Goal: Task Accomplishment & Management: Complete application form

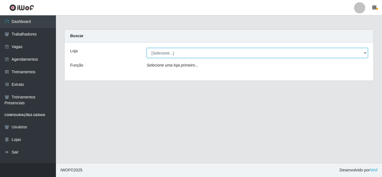
click at [186, 53] on select "[Selecione...] [PERSON_NAME]" at bounding box center [257, 53] width 221 height 10
select select "230"
click at [147, 48] on select "[Selecione...] [PERSON_NAME]" at bounding box center [257, 53] width 221 height 10
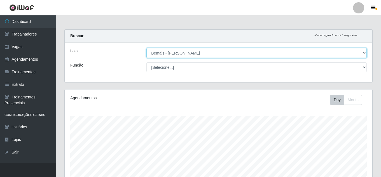
scroll to position [116, 307]
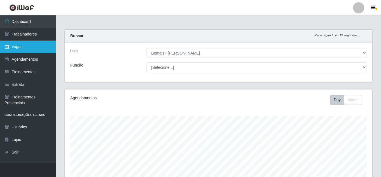
click at [18, 47] on link "Vagas" at bounding box center [28, 47] width 56 height 13
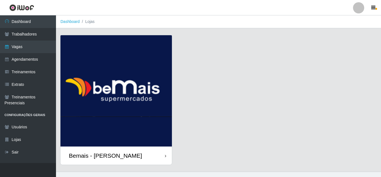
click at [111, 155] on div "Bemais - [PERSON_NAME]" at bounding box center [105, 155] width 73 height 7
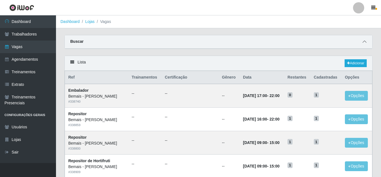
click at [363, 41] on icon at bounding box center [364, 42] width 4 height 4
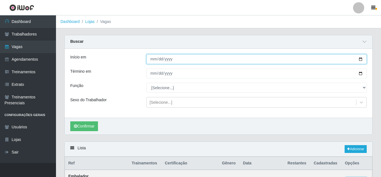
click at [363, 59] on input "Início em" at bounding box center [256, 59] width 220 height 10
click at [362, 60] on input "Início em" at bounding box center [256, 59] width 220 height 10
type input "[DATE]"
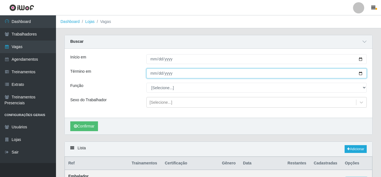
click at [358, 72] on input "Término em" at bounding box center [256, 74] width 220 height 10
type input "[DATE]"
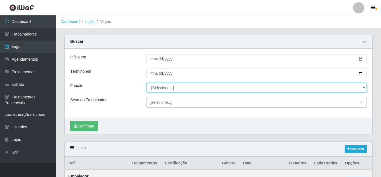
click at [166, 91] on select "[Selecione...] ASG ASG + ASG ++ Auxiliar de Depósito Auxiliar de Depósito + Aux…" at bounding box center [256, 88] width 220 height 10
select select "16"
click at [146, 83] on select "[Selecione...] ASG ASG + ASG ++ Auxiliar de Depósito Auxiliar de Depósito + Aux…" at bounding box center [256, 88] width 220 height 10
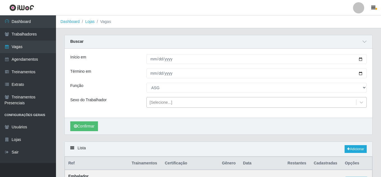
click at [173, 104] on div "[Selecione...]" at bounding box center [251, 102] width 209 height 9
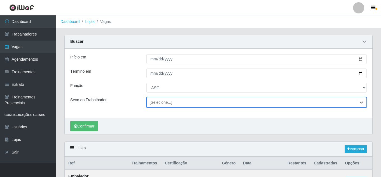
click at [172, 104] on div "[Selecione...]" at bounding box center [251, 102] width 209 height 9
click at [165, 101] on div "[Selecione...]" at bounding box center [160, 103] width 23 height 6
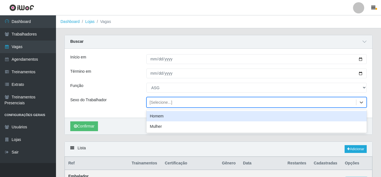
click at [166, 100] on div "[Selecione...]" at bounding box center [160, 103] width 23 height 6
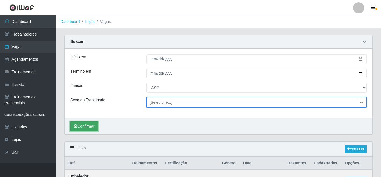
click at [89, 125] on button "Confirmar" at bounding box center [84, 126] width 28 height 10
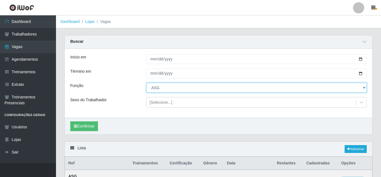
click at [245, 88] on select "[Selecione...] ASG ASG + ASG ++ Auxiliar de Depósito Auxiliar de Depósito + Aux…" at bounding box center [256, 88] width 220 height 10
click at [146, 83] on select "[Selecione...] ASG ASG + ASG ++ Auxiliar de Depósito Auxiliar de Depósito + Aux…" at bounding box center [256, 88] width 220 height 10
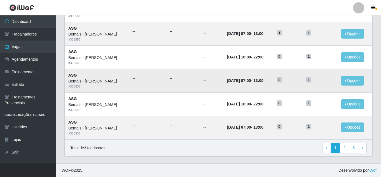
scroll to position [383, 0]
click at [342, 147] on link "2" at bounding box center [345, 148] width 10 height 10
click at [335, 147] on link "1" at bounding box center [335, 148] width 10 height 10
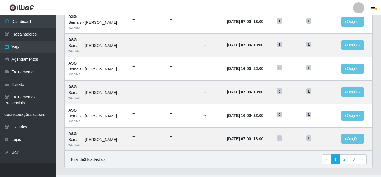
scroll to position [297, 0]
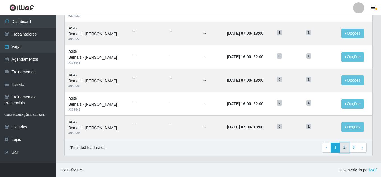
click at [344, 145] on link "2" at bounding box center [345, 148] width 10 height 10
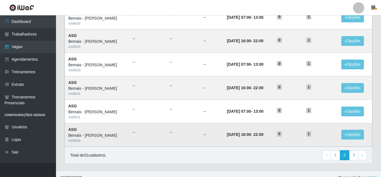
scroll to position [297, 0]
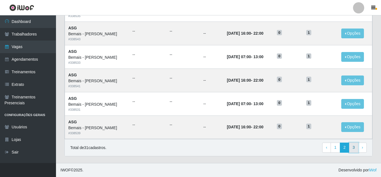
click at [354, 149] on link "3" at bounding box center [354, 148] width 10 height 10
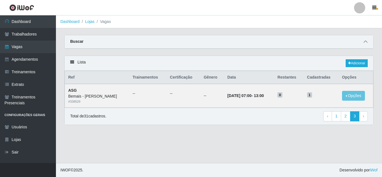
click at [365, 42] on icon at bounding box center [366, 42] width 4 height 4
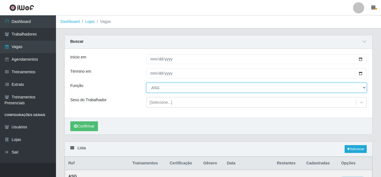
click at [209, 91] on select "[Selecione...] ASG ASG + ASG ++ Auxiliar de Depósito Auxiliar de Depósito + Aux…" at bounding box center [256, 88] width 220 height 10
click at [146, 83] on select "[Selecione...] ASG ASG + ASG ++ Auxiliar de Depósito Auxiliar de Depósito + Aux…" at bounding box center [256, 88] width 220 height 10
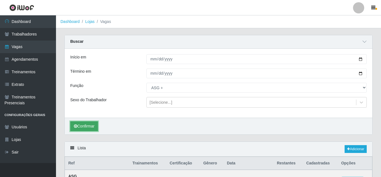
click at [89, 123] on button "Confirmar" at bounding box center [84, 126] width 28 height 10
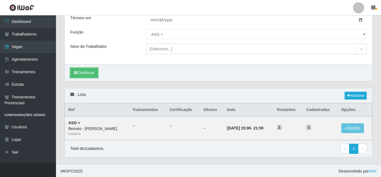
scroll to position [55, 0]
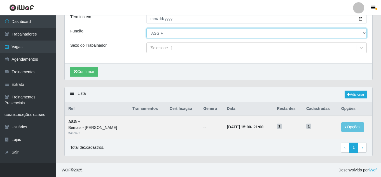
click at [162, 34] on select "[Selecione...] ASG ASG + ASG ++ Auxiliar de Depósito Auxiliar de Depósito + Aux…" at bounding box center [256, 33] width 220 height 10
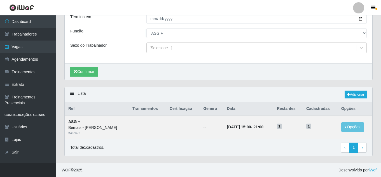
click at [125, 40] on div "Início em [DATE] Término em [DATE] Função [Selecione...] ASG ASG + ASG ++ Auxil…" at bounding box center [218, 28] width 307 height 69
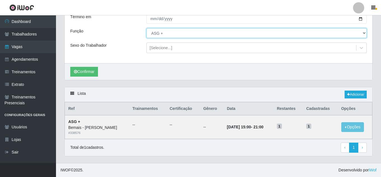
click at [165, 34] on select "[Selecione...] ASG ASG + ASG ++ Auxiliar de Depósito Auxiliar de Depósito + Aux…" at bounding box center [256, 33] width 220 height 10
click at [146, 28] on select "[Selecione...] ASG ASG + ASG ++ Auxiliar de Depósito Auxiliar de Depósito + Aux…" at bounding box center [256, 33] width 220 height 10
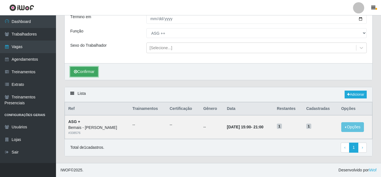
click at [88, 70] on button "Confirmar" at bounding box center [84, 72] width 28 height 10
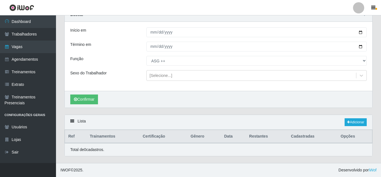
click at [141, 62] on div "Função" at bounding box center [104, 61] width 76 height 10
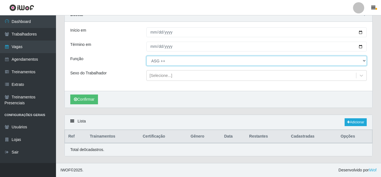
click at [161, 61] on select "[Selecione...] ASG ASG + ASG ++ Auxiliar de Depósito Auxiliar de Depósito + Aux…" at bounding box center [256, 61] width 220 height 10
select select "79"
click at [146, 56] on select "[Selecione...] ASG ASG + ASG ++ Auxiliar de Depósito Auxiliar de Depósito + Aux…" at bounding box center [256, 61] width 220 height 10
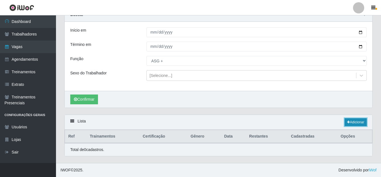
click at [357, 119] on link "Adicionar" at bounding box center [355, 122] width 22 height 8
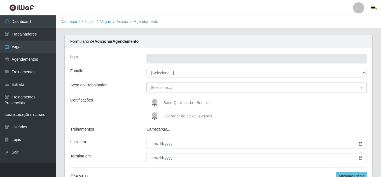
type input "Bemais - [PERSON_NAME]"
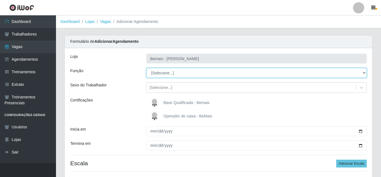
click at [364, 73] on select "[Selecione...] ASG ASG + ASG ++ Auxiliar de Depósito Auxiliar de Depósito + Aux…" at bounding box center [256, 73] width 220 height 10
select select "79"
click at [146, 68] on select "[Selecione...] ASG ASG + ASG ++ Auxiliar de Depósito Auxiliar de Depósito + Aux…" at bounding box center [256, 73] width 220 height 10
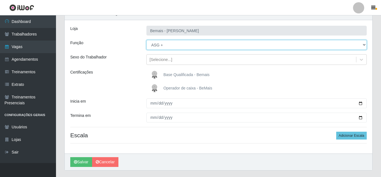
scroll to position [42, 0]
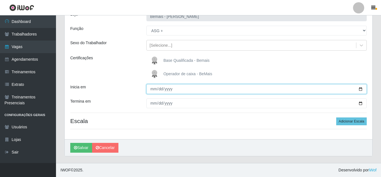
click at [359, 87] on input "Inicia em" at bounding box center [256, 89] width 220 height 10
click at [361, 90] on input "[DATE]" at bounding box center [256, 89] width 220 height 10
type input "[DATE]"
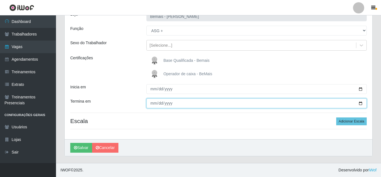
click at [359, 101] on input "Termina em" at bounding box center [256, 103] width 220 height 10
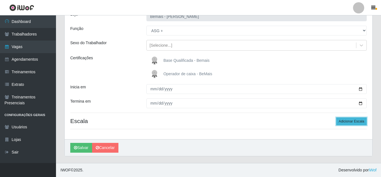
type input "[DATE]"
click at [345, 120] on button "Adicionar Escala" at bounding box center [351, 121] width 30 height 8
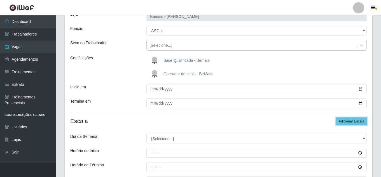
scroll to position [70, 0]
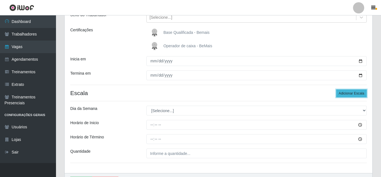
click at [354, 93] on button "Adicionar Escala" at bounding box center [351, 93] width 30 height 8
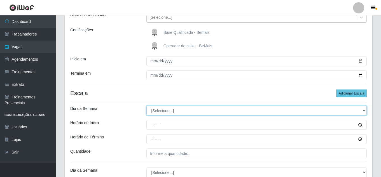
click at [364, 111] on select "[Selecione...] Segunda Terça Quarta Quinta Sexta Sábado Domingo" at bounding box center [256, 111] width 220 height 10
select select "6"
click at [146, 106] on select "[Selecione...] Segunda Terça Quarta Quinta Sexta Sábado Domingo" at bounding box center [256, 111] width 220 height 10
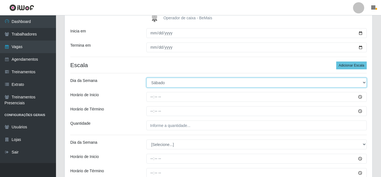
scroll to position [126, 0]
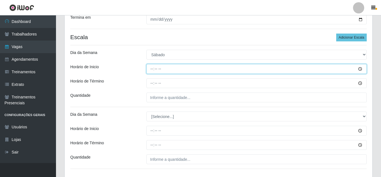
click at [359, 68] on input "Horário de Inicio" at bounding box center [256, 69] width 220 height 10
click at [153, 68] on input "Horário de Inicio" at bounding box center [256, 69] width 220 height 10
type input "07:00"
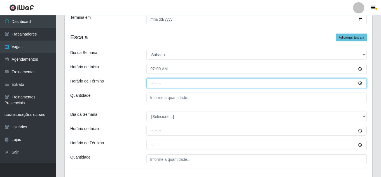
click at [154, 82] on input "Horário de Término" at bounding box center [256, 83] width 220 height 10
type input "13:00"
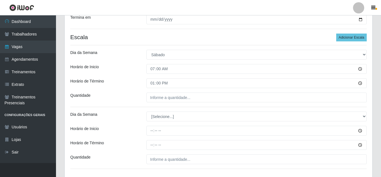
click at [259, 92] on div "[PERSON_NAME] Função [Selecione...] ASG ASG + ASG ++ Auxiliar de Depósito Auxil…" at bounding box center [218, 50] width 307 height 257
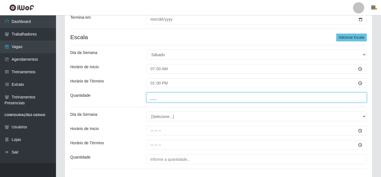
click at [209, 98] on input "___" at bounding box center [256, 98] width 220 height 10
click at [150, 97] on input "___" at bounding box center [256, 98] width 220 height 10
type input "1__"
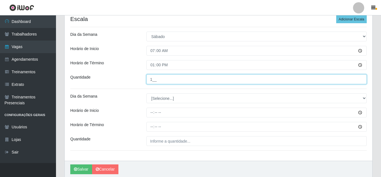
scroll to position [154, 0]
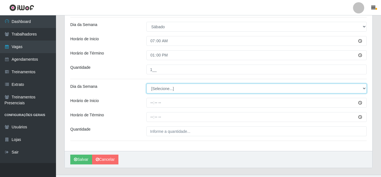
click at [363, 88] on select "[Selecione...] Segunda Terça Quarta Quinta Sexta Sábado Domingo" at bounding box center [256, 89] width 220 height 10
select select "6"
click at [146, 84] on select "[Selecione...] Segunda Terça Quarta Quinta Sexta Sábado Domingo" at bounding box center [256, 89] width 220 height 10
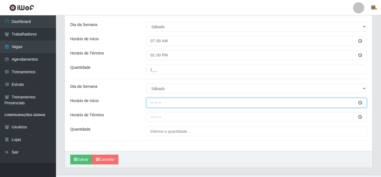
click at [359, 104] on input "Horário de Inicio" at bounding box center [256, 103] width 220 height 10
click at [175, 105] on input "16:29" at bounding box center [256, 103] width 220 height 10
type input "16:00"
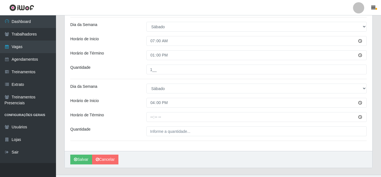
click at [146, 114] on div at bounding box center [256, 117] width 228 height 10
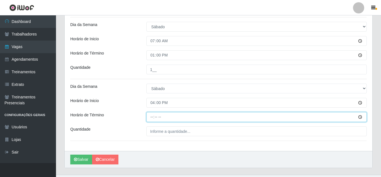
click at [150, 115] on input "Horário de Término" at bounding box center [256, 117] width 220 height 10
type input "22:00"
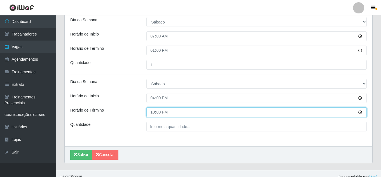
scroll to position [166, 0]
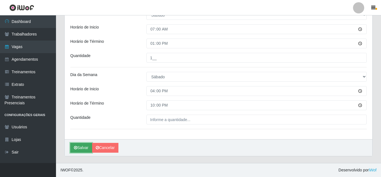
click at [76, 148] on icon "submit" at bounding box center [75, 148] width 3 height 4
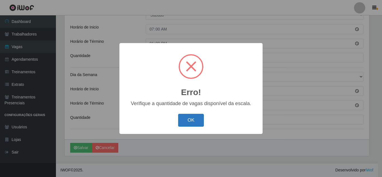
click at [177, 124] on div "OK Cancel" at bounding box center [191, 120] width 132 height 16
click at [190, 119] on button "OK" at bounding box center [191, 120] width 26 height 13
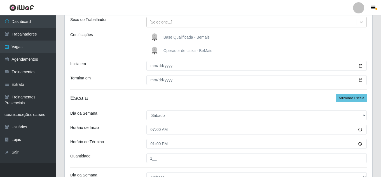
scroll to position [54, 0]
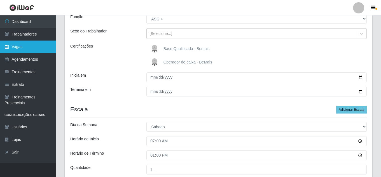
click at [19, 46] on link "Vagas" at bounding box center [28, 47] width 56 height 13
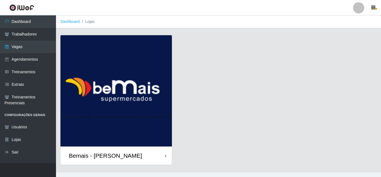
click at [308, 112] on div "Bemais - [PERSON_NAME]" at bounding box center [218, 103] width 316 height 137
click at [69, 108] on img at bounding box center [115, 90] width 111 height 111
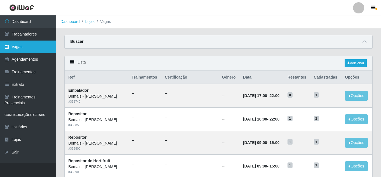
click at [42, 46] on link "Vagas" at bounding box center [28, 47] width 56 height 13
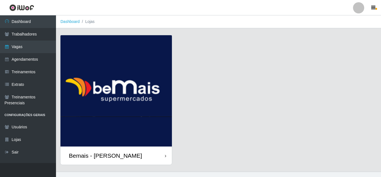
click at [121, 157] on div "Bemais - [PERSON_NAME]" at bounding box center [105, 155] width 73 height 7
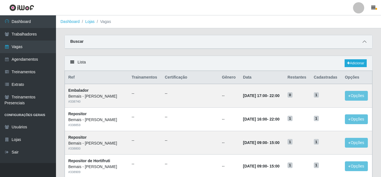
click at [363, 40] on span at bounding box center [364, 42] width 7 height 6
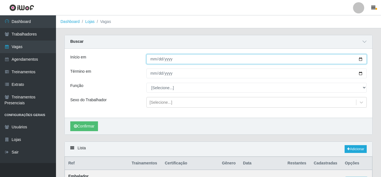
click at [147, 55] on input "Início em" at bounding box center [256, 59] width 220 height 10
click at [362, 59] on input "Início em" at bounding box center [256, 59] width 220 height 10
type input "[DATE]"
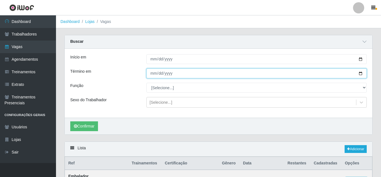
click at [361, 73] on input "Término em" at bounding box center [256, 74] width 220 height 10
type input "[DATE]"
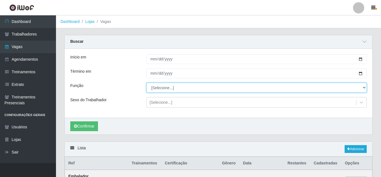
click at [366, 89] on select "[Selecione...] ASG ASG + ASG ++ Auxiliar de Depósito Auxiliar de Depósito + Aux…" at bounding box center [256, 88] width 220 height 10
select select "79"
click at [146, 83] on select "[Selecione...] ASG ASG + ASG ++ Auxiliar de Depósito Auxiliar de Depósito + Aux…" at bounding box center [256, 88] width 220 height 10
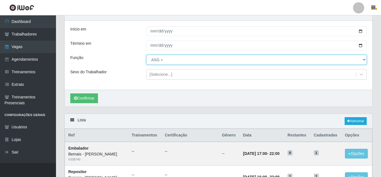
scroll to position [56, 0]
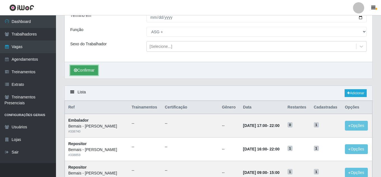
click at [88, 70] on button "Confirmar" at bounding box center [84, 70] width 28 height 10
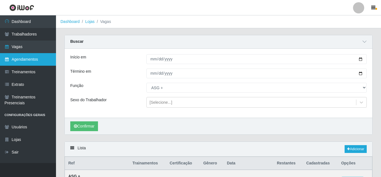
click at [32, 58] on link "Agendamentos" at bounding box center [28, 59] width 56 height 13
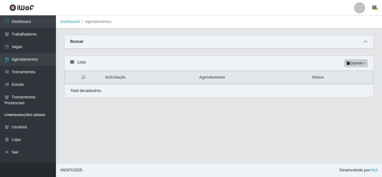
click at [365, 44] on icon at bounding box center [366, 42] width 4 height 4
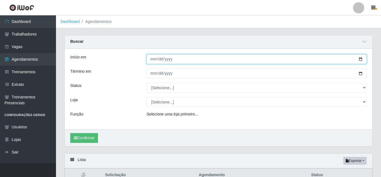
click at [359, 59] on input "Início em" at bounding box center [256, 59] width 220 height 10
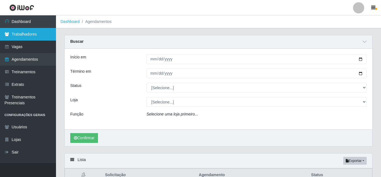
click at [27, 40] on link "Trabalhadores" at bounding box center [28, 34] width 56 height 13
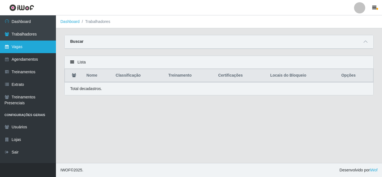
click at [28, 48] on link "Vagas" at bounding box center [28, 47] width 56 height 13
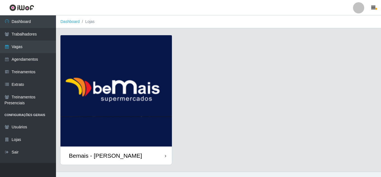
click at [133, 152] on div "Bemais - [PERSON_NAME]" at bounding box center [115, 156] width 111 height 18
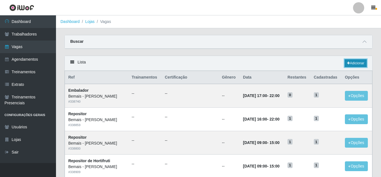
click at [354, 62] on link "Adicionar" at bounding box center [355, 63] width 22 height 8
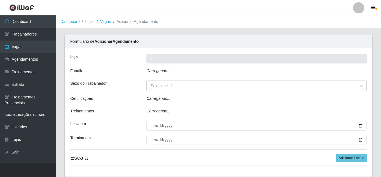
type input "Bemais - [PERSON_NAME]"
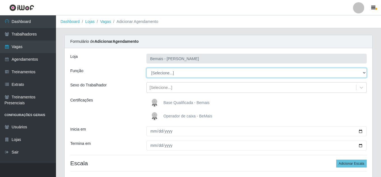
click at [362, 72] on select "[Selecione...] ASG ASG + ASG ++ Auxiliar de Depósito Auxiliar de Depósito + Aux…" at bounding box center [256, 73] width 220 height 10
select select "79"
click at [146, 68] on select "[Selecione...] ASG ASG + ASG ++ Auxiliar de Depósito Auxiliar de Depósito + Aux…" at bounding box center [256, 73] width 220 height 10
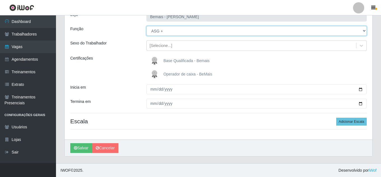
scroll to position [42, 0]
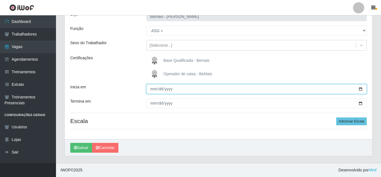
click at [360, 88] on input "Inicia em" at bounding box center [256, 89] width 220 height 10
type input "[DATE]"
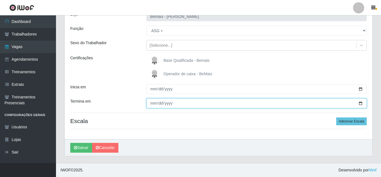
click at [362, 101] on input "Termina em" at bounding box center [256, 103] width 220 height 10
type input "[DATE]"
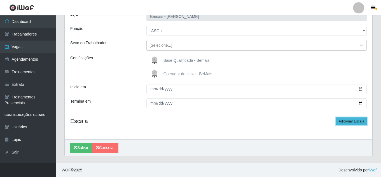
click at [343, 121] on button "Adicionar Escala" at bounding box center [351, 121] width 30 height 8
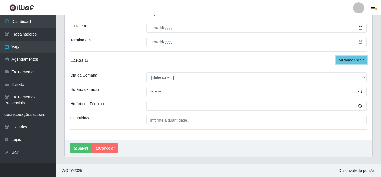
scroll to position [104, 0]
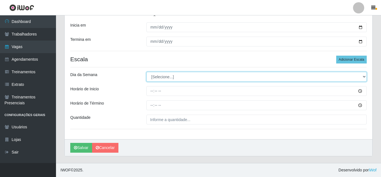
click at [363, 76] on select "[Selecione...] Segunda Terça Quarta Quinta Sexta Sábado Domingo" at bounding box center [256, 77] width 220 height 10
select select "6"
click at [146, 72] on select "[Selecione...] Segunda Terça Quarta Quinta Sexta Sábado Domingo" at bounding box center [256, 77] width 220 height 10
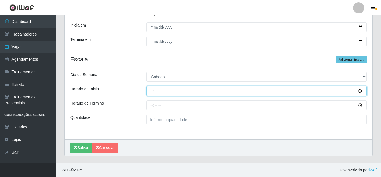
click at [149, 86] on input "Horário de Inicio" at bounding box center [256, 91] width 220 height 10
type input "07:00"
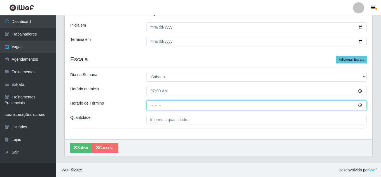
click at [151, 106] on input "Horário de Término" at bounding box center [256, 105] width 220 height 10
type input "13:00"
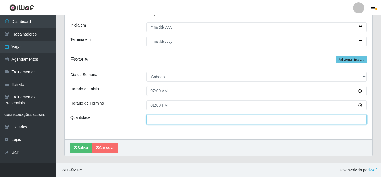
click at [161, 119] on input "___" at bounding box center [256, 120] width 220 height 10
type input "1__"
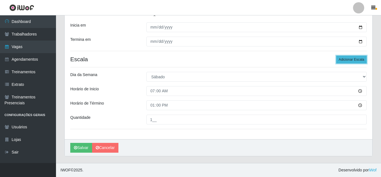
click at [358, 59] on button "Adicionar Escala" at bounding box center [351, 60] width 30 height 8
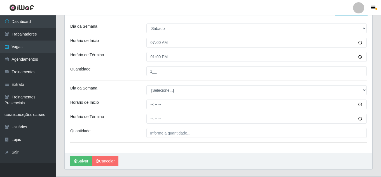
scroll to position [160, 0]
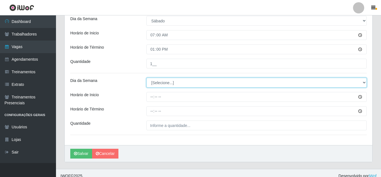
click at [363, 83] on select "[Selecione...] Segunda Terça Quarta Quinta Sexta Sábado Domingo" at bounding box center [256, 83] width 220 height 10
select select "0"
click at [146, 78] on select "[Selecione...] Segunda Terça Quarta Quinta Sexta Sábado Domingo" at bounding box center [256, 83] width 220 height 10
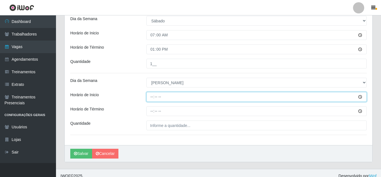
click at [360, 95] on input "Horário de Inicio" at bounding box center [256, 97] width 220 height 10
click at [151, 94] on input "Horário de Inicio" at bounding box center [256, 97] width 220 height 10
type input "07:00"
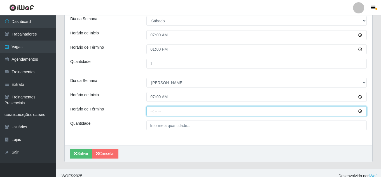
click at [151, 108] on input "Horário de Término" at bounding box center [256, 111] width 220 height 10
type input "13:00"
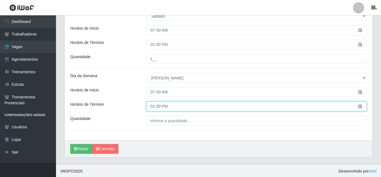
scroll to position [166, 0]
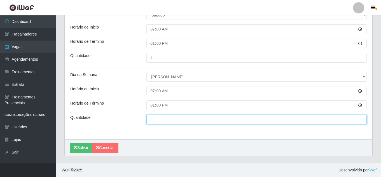
click at [166, 119] on input "___" at bounding box center [256, 120] width 220 height 10
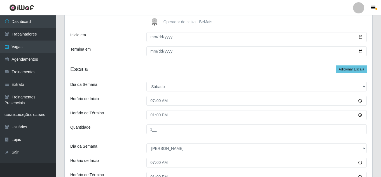
scroll to position [82, 0]
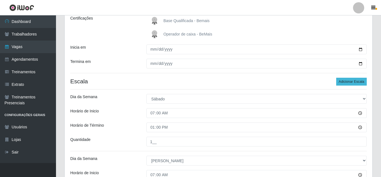
type input "1__"
click at [349, 79] on button "Adicionar Escala" at bounding box center [351, 82] width 30 height 8
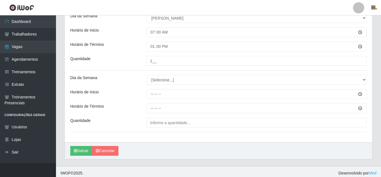
scroll to position [228, 0]
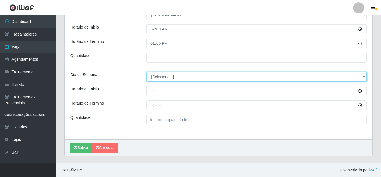
click at [363, 77] on select "[Selecione...] Segunda Terça Quarta Quinta Sexta Sábado Domingo" at bounding box center [256, 77] width 220 height 10
select select "6"
click at [146, 72] on select "[Selecione...] Segunda Terça Quarta Quinta Sexta Sábado Domingo" at bounding box center [256, 77] width 220 height 10
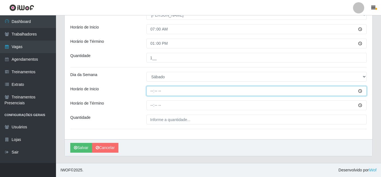
click at [360, 92] on input "Horário de Inicio" at bounding box center [256, 91] width 220 height 10
click at [150, 91] on input "Horário de Inicio" at bounding box center [256, 91] width 220 height 10
type input "16:00"
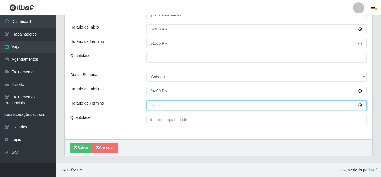
click at [148, 102] on input "Horário de Término" at bounding box center [256, 105] width 220 height 10
type input "22:00"
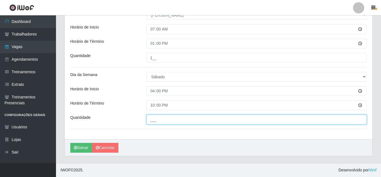
click at [171, 120] on input "___" at bounding box center [256, 120] width 220 height 10
type input "1__"
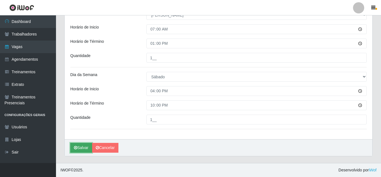
click at [80, 149] on button "Salvar" at bounding box center [81, 148] width 22 height 10
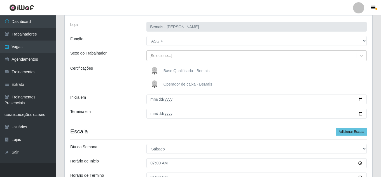
scroll to position [17, 0]
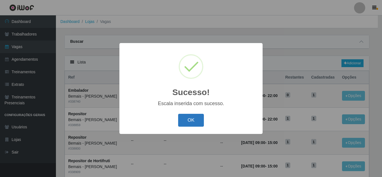
click at [197, 120] on button "OK" at bounding box center [191, 120] width 26 height 13
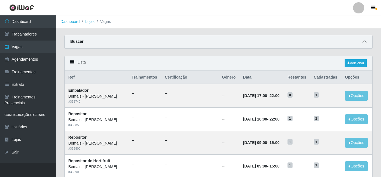
click at [362, 41] on icon at bounding box center [364, 42] width 4 height 4
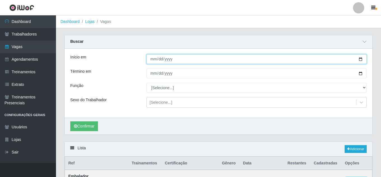
click at [362, 58] on input "Início em" at bounding box center [256, 59] width 220 height 10
type input "[DATE]"
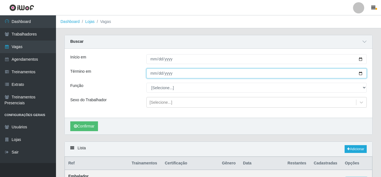
click at [182, 72] on input "Término em" at bounding box center [256, 74] width 220 height 10
click at [360, 72] on input "Término em" at bounding box center [256, 74] width 220 height 10
type input "[DATE]"
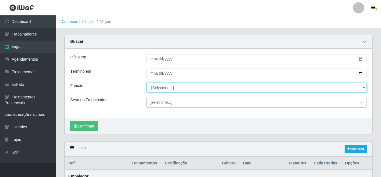
click at [364, 87] on select "[Selecione...] ASG ASG + ASG ++ Auxiliar de Depósito Auxiliar de Depósito + Aux…" at bounding box center [256, 88] width 220 height 10
select select "79"
click at [146, 83] on select "[Selecione...] ASG ASG + ASG ++ Auxiliar de Depósito Auxiliar de Depósito + Aux…" at bounding box center [256, 88] width 220 height 10
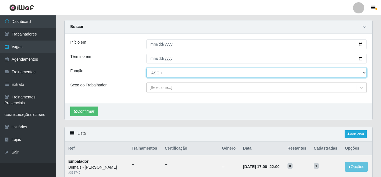
scroll to position [28, 0]
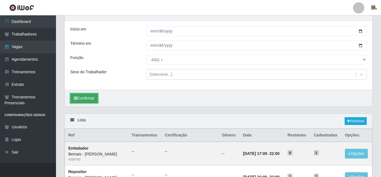
click at [82, 100] on button "Confirmar" at bounding box center [84, 98] width 28 height 10
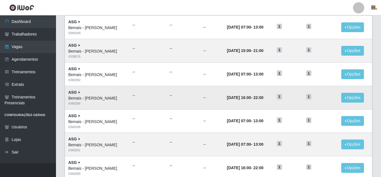
scroll to position [280, 0]
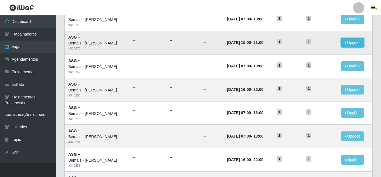
click at [352, 42] on button "Opções" at bounding box center [352, 43] width 23 height 10
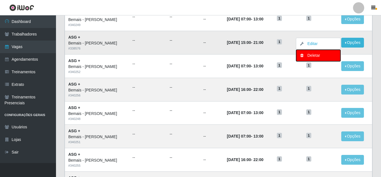
click at [318, 57] on div "Deletar" at bounding box center [317, 56] width 33 height 6
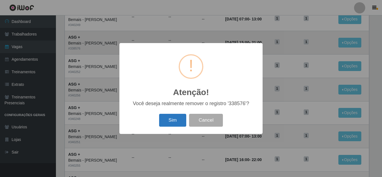
click at [172, 121] on button "Sim" at bounding box center [172, 120] width 27 height 13
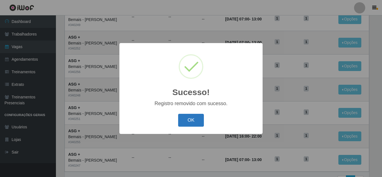
click at [192, 119] on button "OK" at bounding box center [191, 120] width 26 height 13
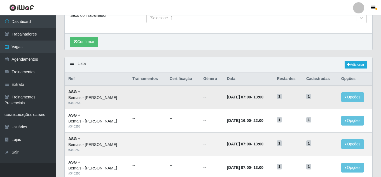
scroll to position [84, 0]
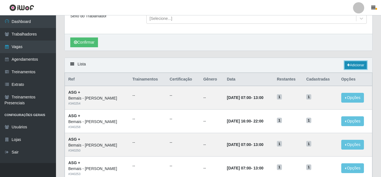
click at [360, 65] on link "Adicionar" at bounding box center [355, 65] width 22 height 8
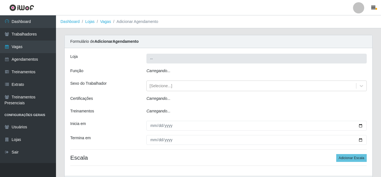
type input "Bemais - [PERSON_NAME]"
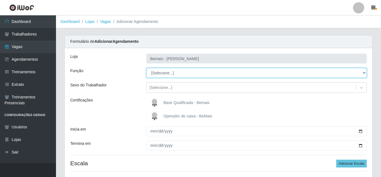
click at [366, 70] on select "[Selecione...] ASG ASG + ASG ++ Auxiliar de Depósito Auxiliar de Depósito + Aux…" at bounding box center [256, 73] width 220 height 10
select select "79"
click at [146, 68] on select "[Selecione...] ASG ASG + ASG ++ Auxiliar de Depósito Auxiliar de Depósito + Aux…" at bounding box center [256, 73] width 220 height 10
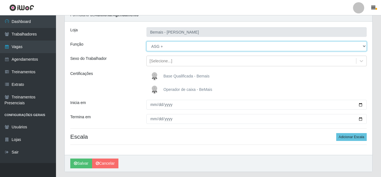
scroll to position [28, 0]
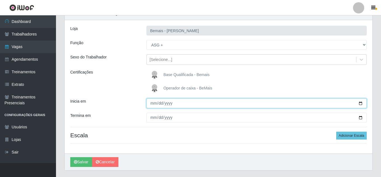
click at [361, 104] on input "Inicia em" at bounding box center [256, 103] width 220 height 10
type input "[DATE]"
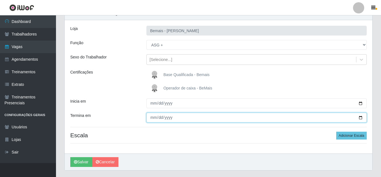
click at [360, 117] on input "Termina em" at bounding box center [256, 118] width 220 height 10
type input "[DATE]"
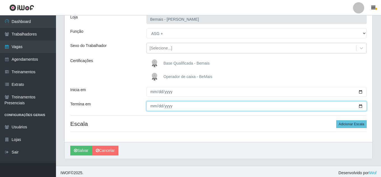
scroll to position [42, 0]
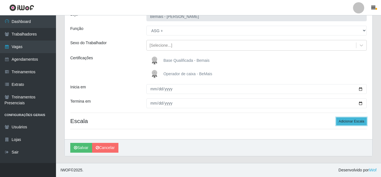
click at [359, 122] on button "Adicionar Escala" at bounding box center [351, 121] width 30 height 8
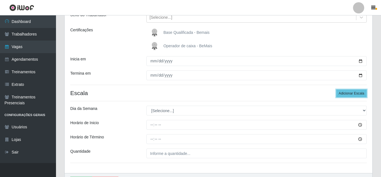
scroll to position [98, 0]
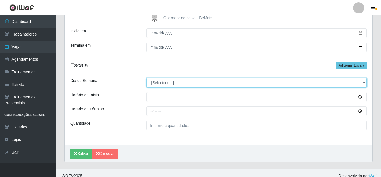
click at [365, 84] on select "[Selecione...] Segunda Terça Quarta Quinta Sexta Sábado Domingo" at bounding box center [256, 83] width 220 height 10
select select "0"
click at [146, 78] on select "[Selecione...] Segunda Terça Quarta Quinta Sexta Sábado Domingo" at bounding box center [256, 83] width 220 height 10
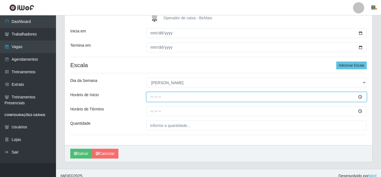
click at [361, 95] on input "Horário de Inicio" at bounding box center [256, 97] width 220 height 10
click at [150, 95] on input "Horário de Inicio" at bounding box center [256, 97] width 220 height 10
type input "16:00"
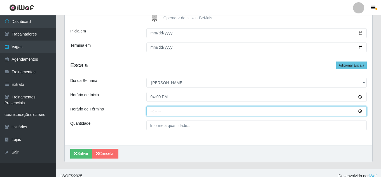
click at [153, 111] on input "Horário de Término" at bounding box center [256, 111] width 220 height 10
type input "22:00"
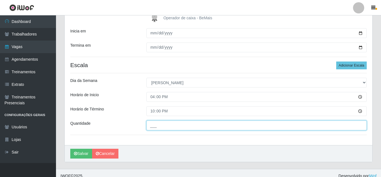
click at [178, 124] on input "___" at bounding box center [256, 126] width 220 height 10
type input "1__"
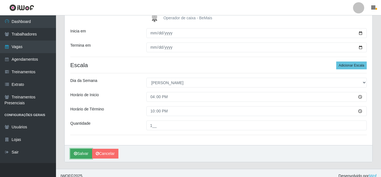
click at [85, 155] on button "Salvar" at bounding box center [81, 154] width 22 height 10
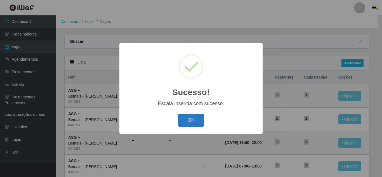
click at [182, 121] on button "OK" at bounding box center [191, 120] width 26 height 13
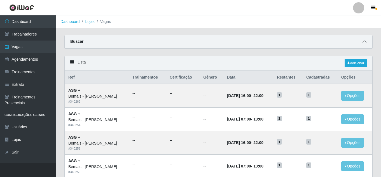
click at [364, 43] on icon at bounding box center [364, 42] width 4 height 4
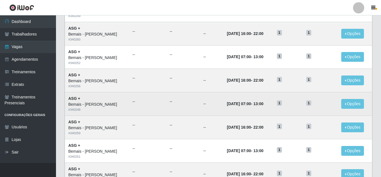
scroll to position [364, 0]
